Goal: Transaction & Acquisition: Purchase product/service

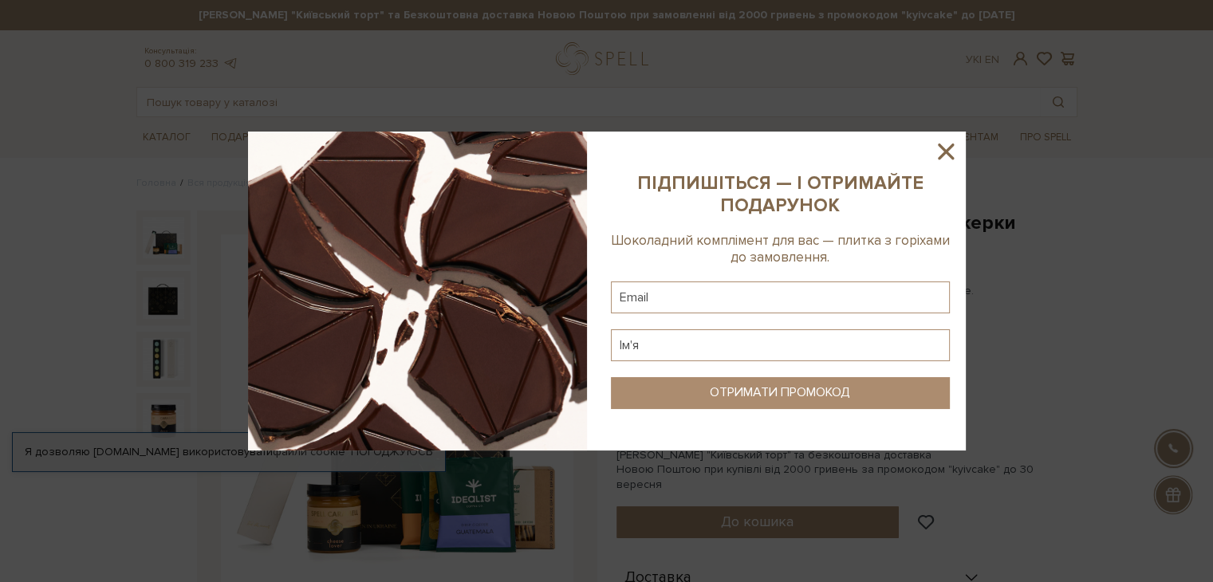
click at [952, 147] on icon at bounding box center [945, 151] width 27 height 27
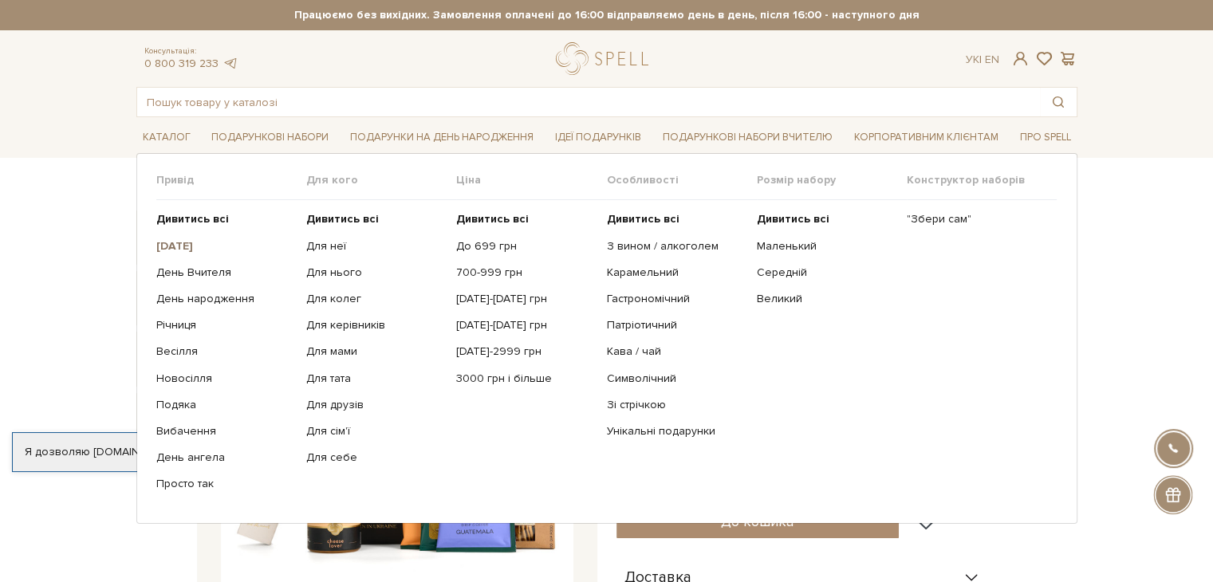
click at [184, 242] on b "[DATE]" at bounding box center [174, 246] width 37 height 14
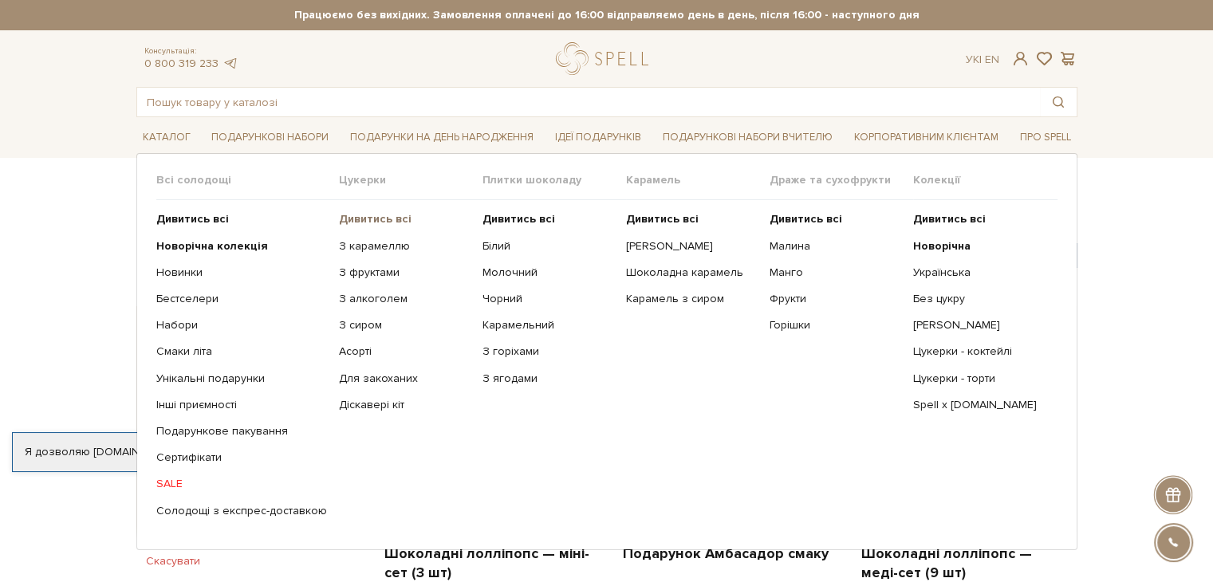
click at [389, 216] on b "Дивитись всі" at bounding box center [375, 219] width 73 height 14
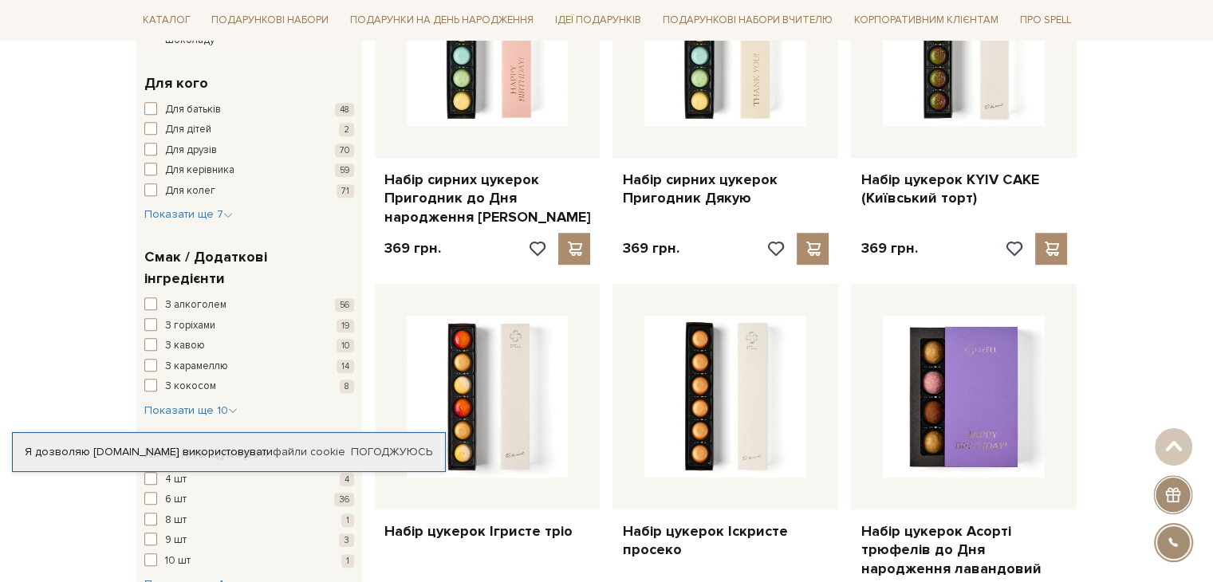
scroll to position [628, 0]
